Goal: Navigation & Orientation: Find specific page/section

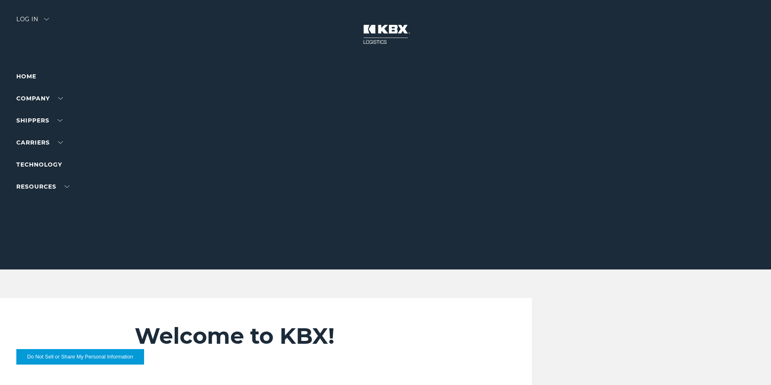
click at [31, 19] on div "Log in" at bounding box center [32, 22] width 33 height 12
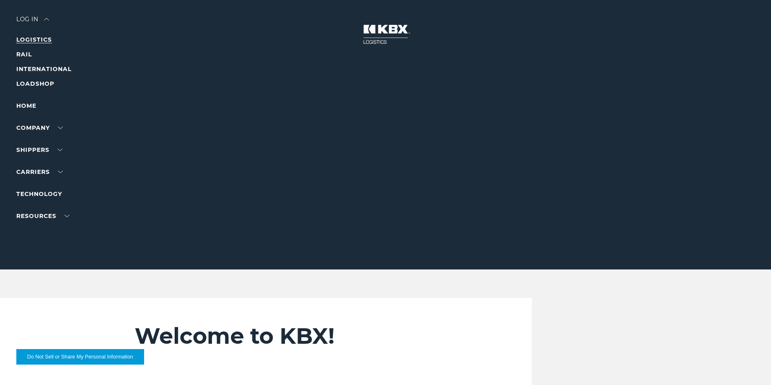
click at [38, 38] on link "LOGISTICS" at bounding box center [33, 39] width 35 height 7
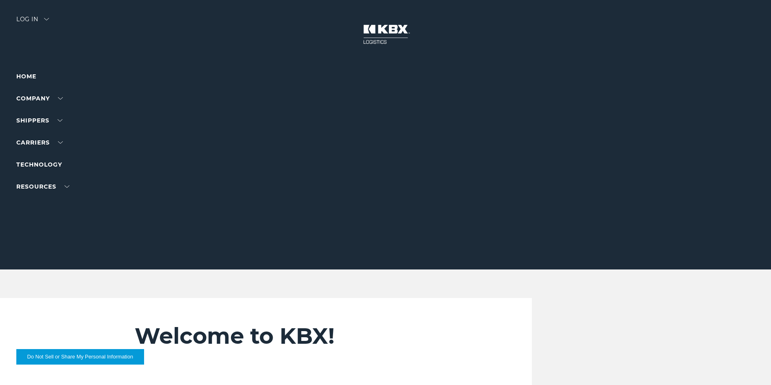
click at [35, 18] on div "Log in" at bounding box center [32, 22] width 33 height 12
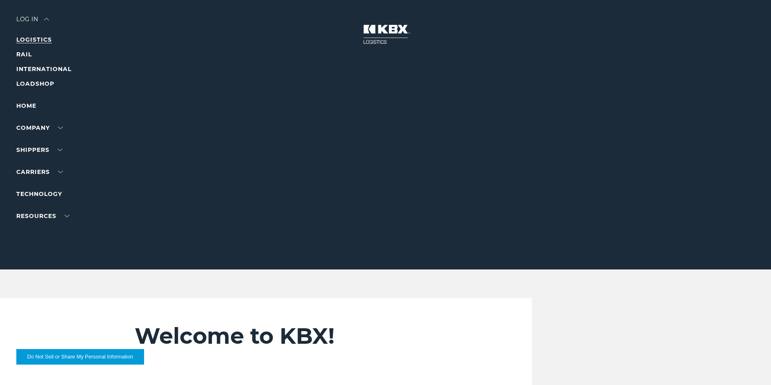
click at [35, 40] on link "LOGISTICS" at bounding box center [33, 39] width 35 height 7
